Goal: Entertainment & Leisure: Consume media (video, audio)

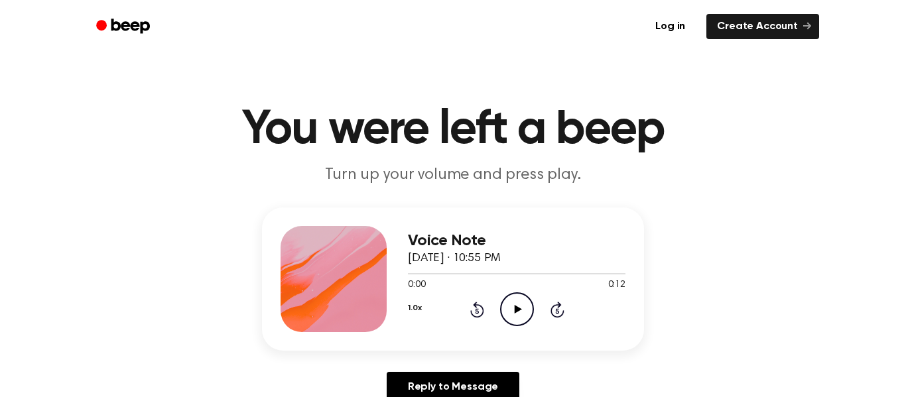
click at [513, 311] on icon "Play Audio" at bounding box center [517, 310] width 34 height 34
click at [522, 319] on icon "Play Audio" at bounding box center [517, 310] width 34 height 34
